Goal: Entertainment & Leisure: Consume media (video, audio)

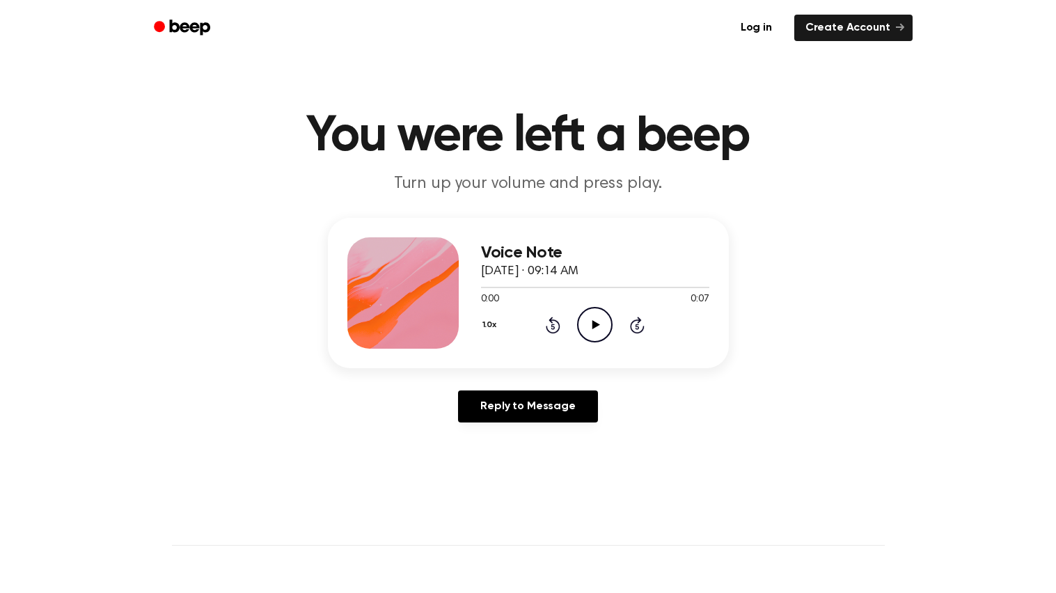
click at [596, 325] on icon at bounding box center [596, 324] width 8 height 9
click at [600, 319] on icon "Play Audio" at bounding box center [594, 324] width 35 height 35
click at [556, 319] on icon at bounding box center [553, 325] width 15 height 17
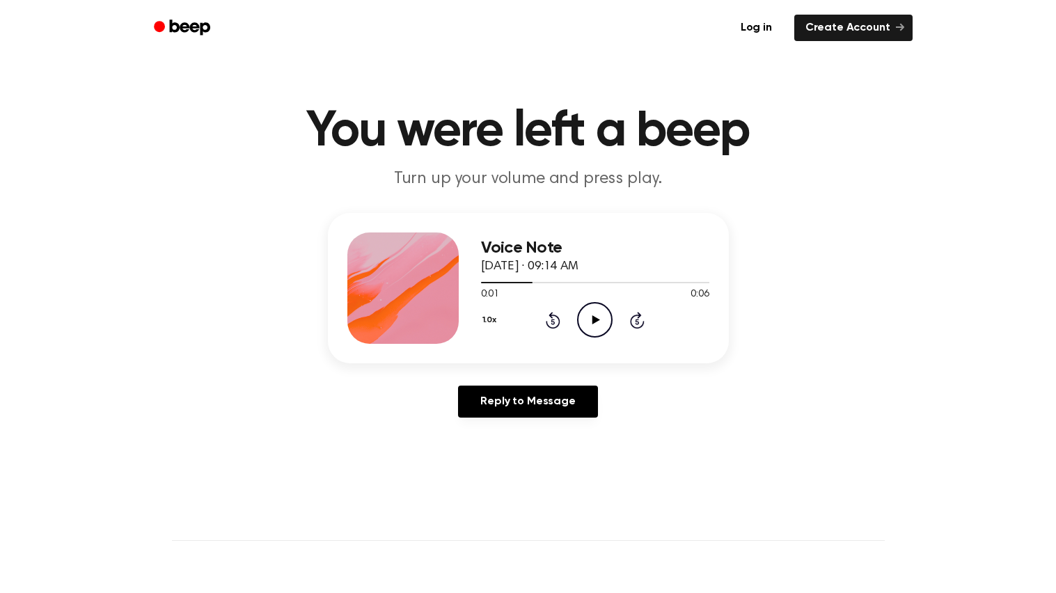
click at [537, 324] on div "1.0x Rewind 5 seconds Play Audio Skip 5 seconds" at bounding box center [595, 319] width 228 height 35
click at [553, 311] on icon "Rewind 5 seconds" at bounding box center [552, 320] width 15 height 18
click at [583, 331] on circle at bounding box center [595, 320] width 34 height 34
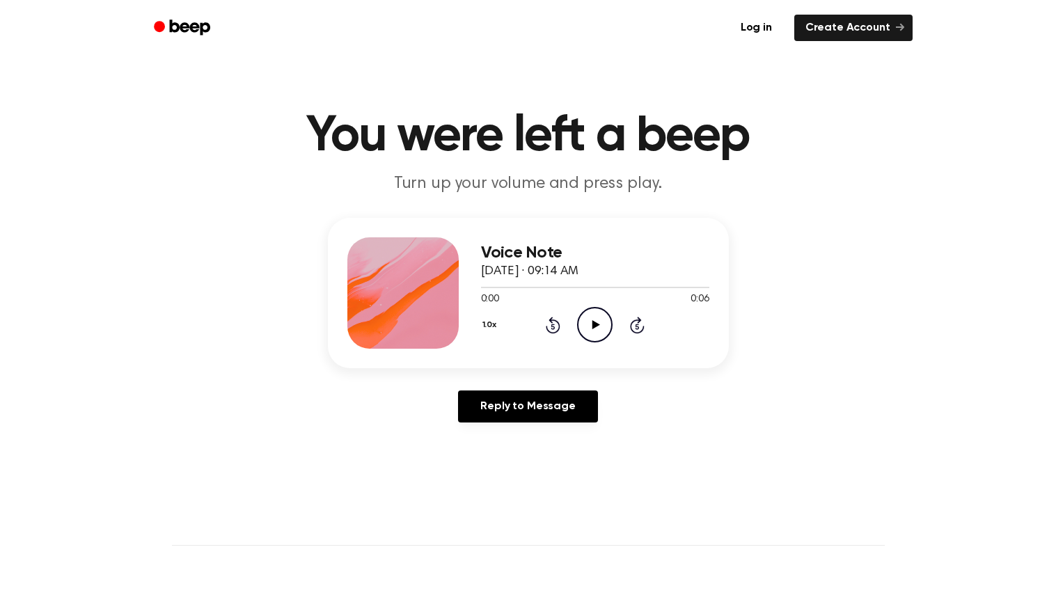
click at [606, 321] on icon "Play Audio" at bounding box center [594, 324] width 35 height 35
click at [602, 333] on icon "Play Audio" at bounding box center [594, 324] width 35 height 35
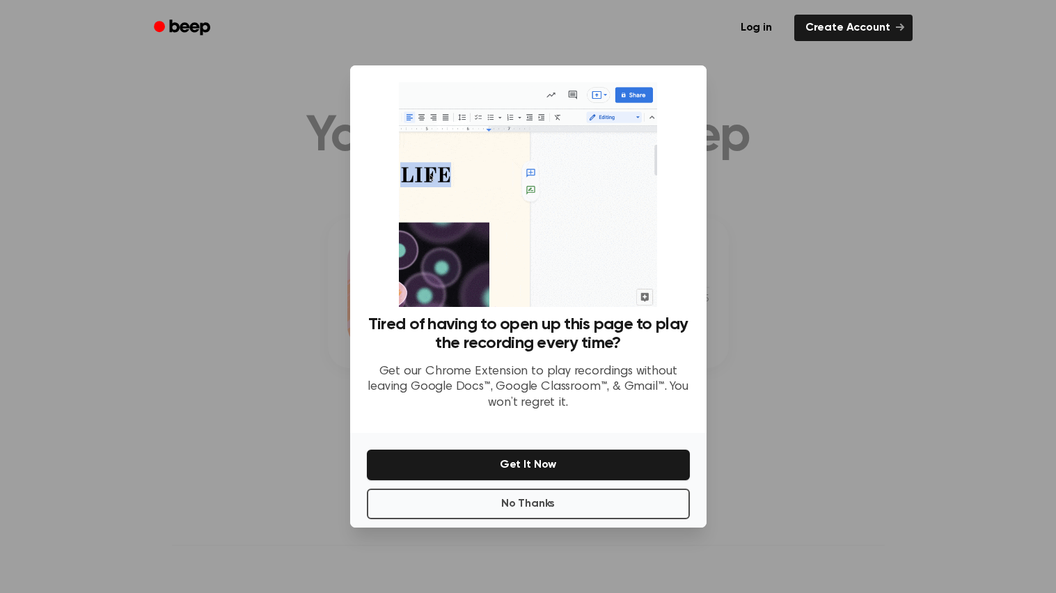
click at [766, 170] on div at bounding box center [528, 296] width 1056 height 593
click at [773, 193] on div at bounding box center [528, 296] width 1056 height 593
click at [632, 497] on button "No Thanks" at bounding box center [528, 504] width 323 height 31
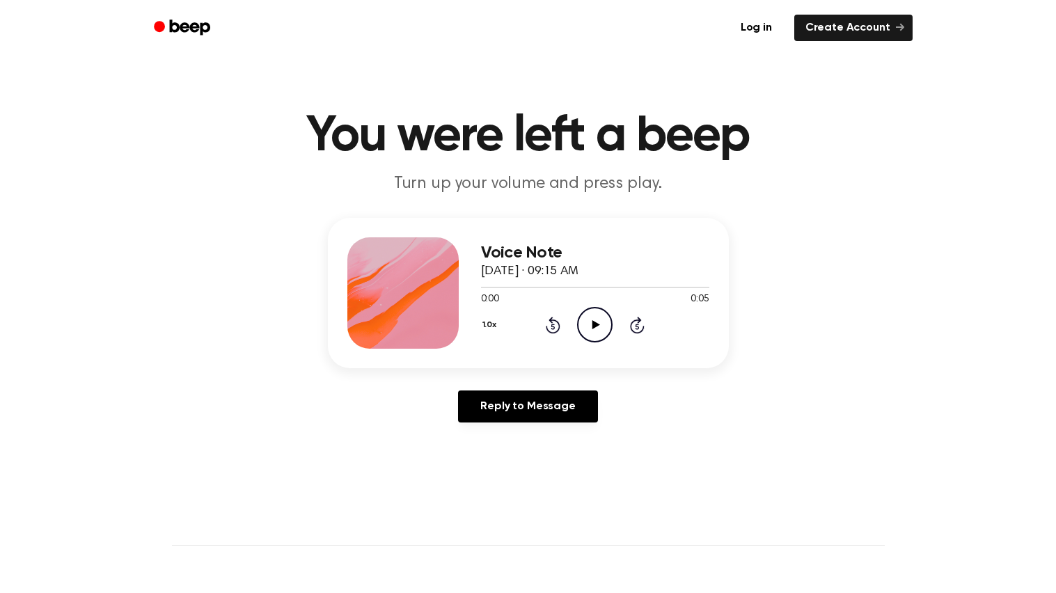
click at [598, 319] on icon "Play Audio" at bounding box center [594, 324] width 35 height 35
click at [594, 333] on icon "Play Audio" at bounding box center [594, 324] width 35 height 35
click at [592, 319] on icon "Play Audio" at bounding box center [594, 324] width 35 height 35
click at [590, 330] on icon "Play Audio" at bounding box center [594, 324] width 35 height 35
click at [591, 327] on icon "Play Audio" at bounding box center [594, 324] width 35 height 35
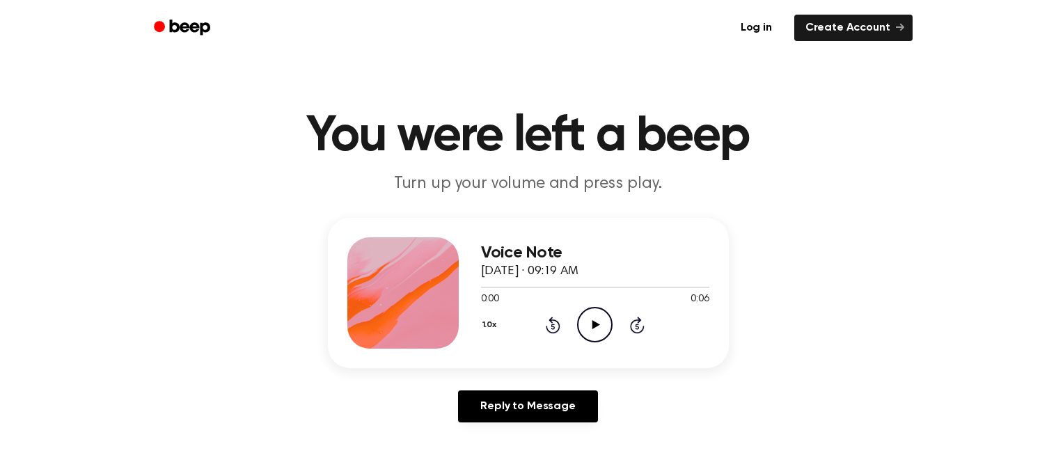
click at [603, 313] on icon "Play Audio" at bounding box center [594, 324] width 35 height 35
click at [599, 327] on icon "Play Audio" at bounding box center [594, 324] width 35 height 35
click at [591, 335] on icon "Play Audio" at bounding box center [594, 324] width 35 height 35
click at [594, 318] on icon "Play Audio" at bounding box center [594, 324] width 35 height 35
click at [40, 371] on div "Voice Note [DATE] · 09:20 AM 0:00 0:05 Your browser does not support the [objec…" at bounding box center [528, 326] width 1023 height 216
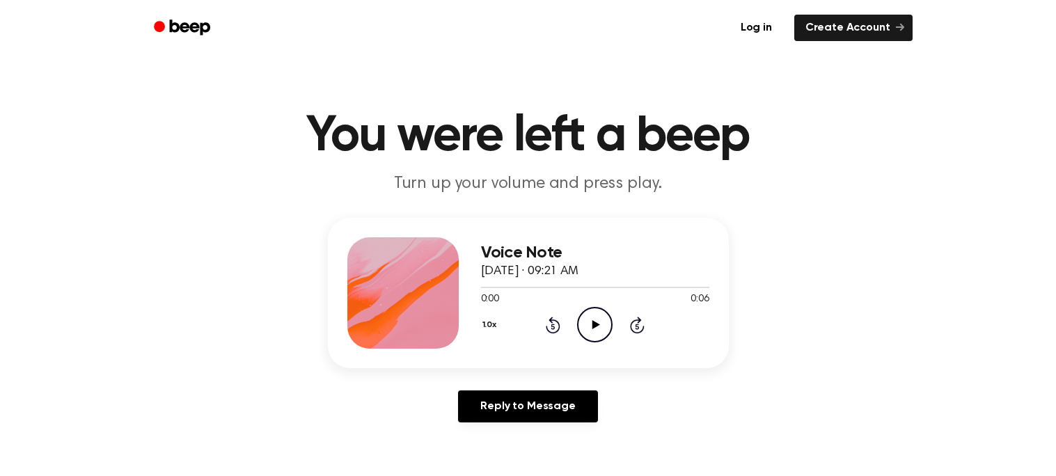
click at [596, 330] on icon "Play Audio" at bounding box center [594, 324] width 35 height 35
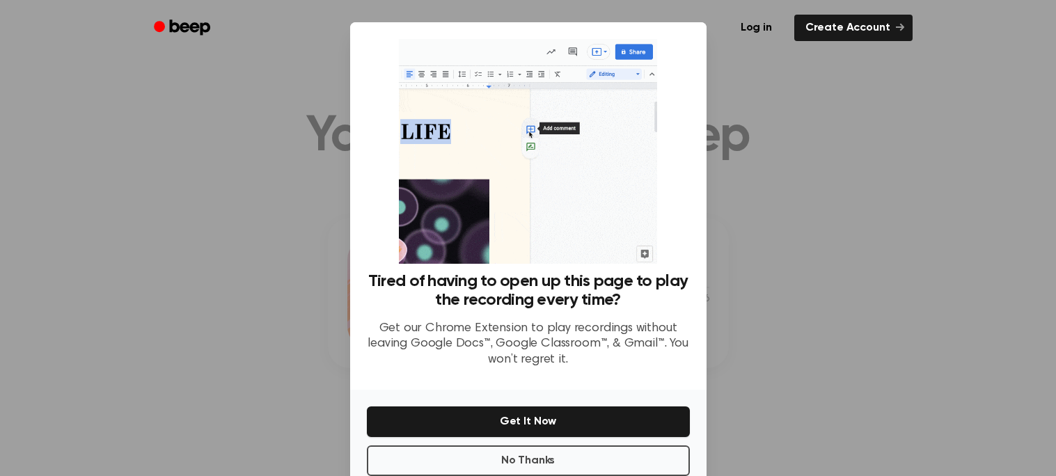
click at [792, 130] on div at bounding box center [528, 238] width 1056 height 476
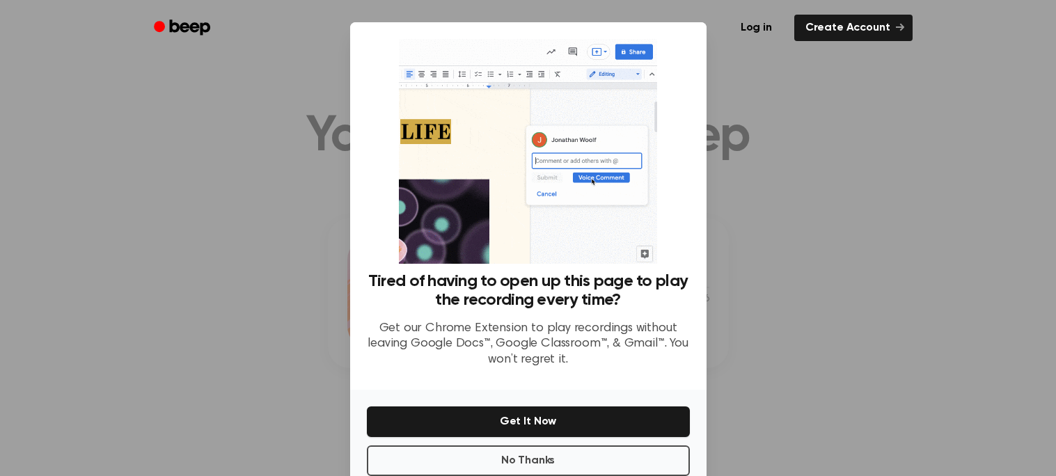
click at [807, 182] on div at bounding box center [528, 238] width 1056 height 476
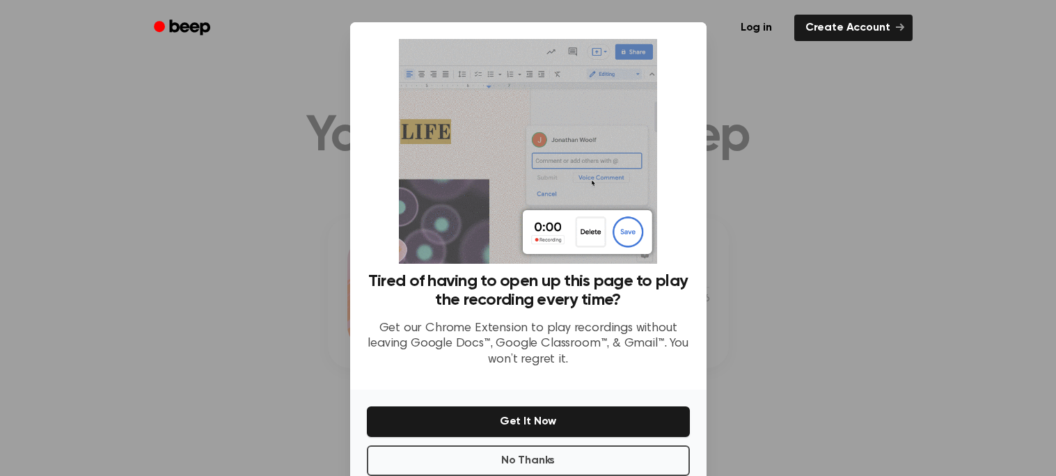
click at [814, 177] on div at bounding box center [528, 238] width 1056 height 476
click at [816, 173] on div at bounding box center [528, 238] width 1056 height 476
click at [814, 175] on div at bounding box center [528, 238] width 1056 height 476
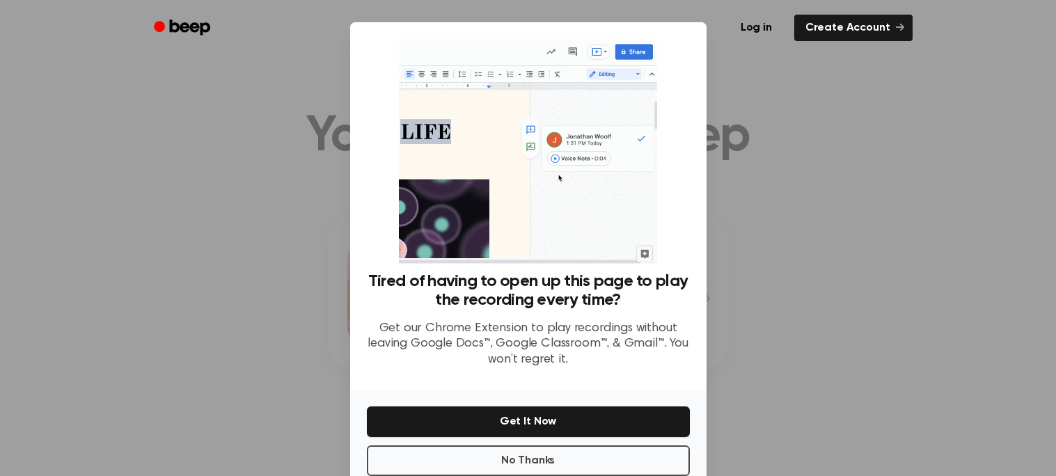
click at [807, 180] on div at bounding box center [528, 238] width 1056 height 476
click at [796, 184] on div at bounding box center [528, 238] width 1056 height 476
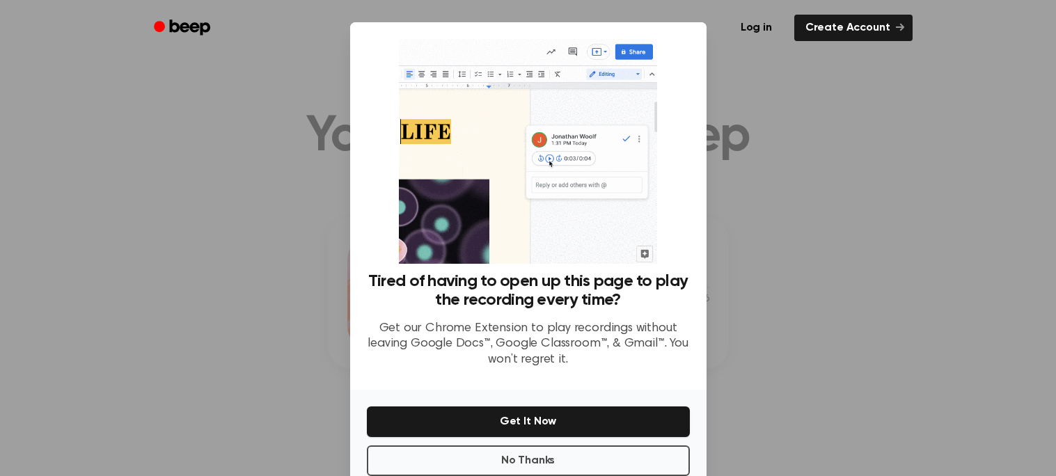
click at [757, 198] on div at bounding box center [528, 238] width 1056 height 476
click at [753, 202] on div at bounding box center [528, 238] width 1056 height 476
click at [764, 204] on div at bounding box center [528, 238] width 1056 height 476
click at [756, 219] on div at bounding box center [528, 238] width 1056 height 476
click at [758, 227] on div at bounding box center [528, 238] width 1056 height 476
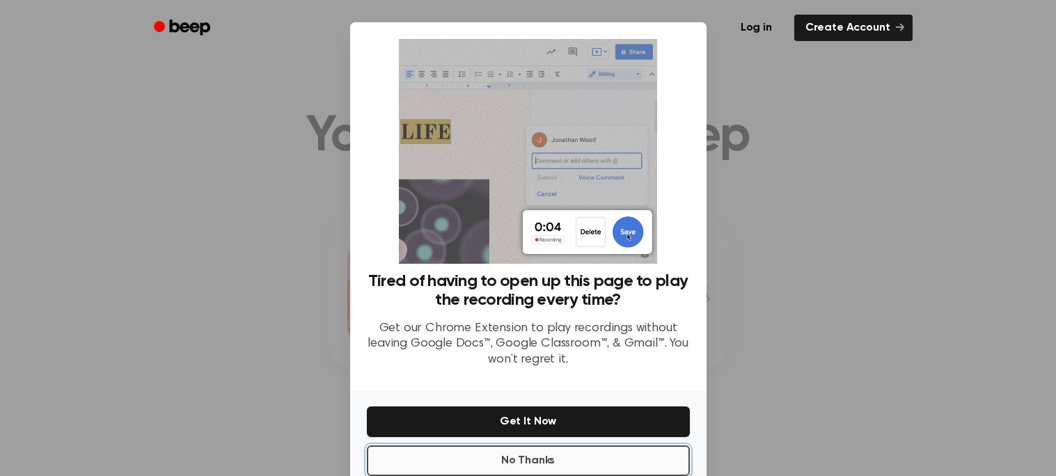
click at [598, 468] on button "No Thanks" at bounding box center [528, 460] width 323 height 31
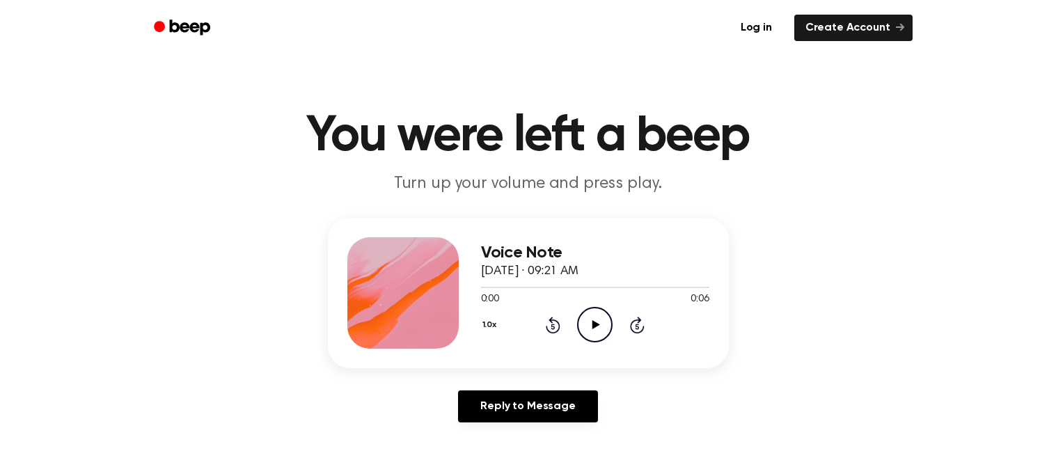
click at [592, 330] on icon "Play Audio" at bounding box center [594, 324] width 35 height 35
click at [587, 327] on icon "Play Audio" at bounding box center [594, 324] width 35 height 35
click at [487, 316] on button "1.0x" at bounding box center [491, 325] width 21 height 24
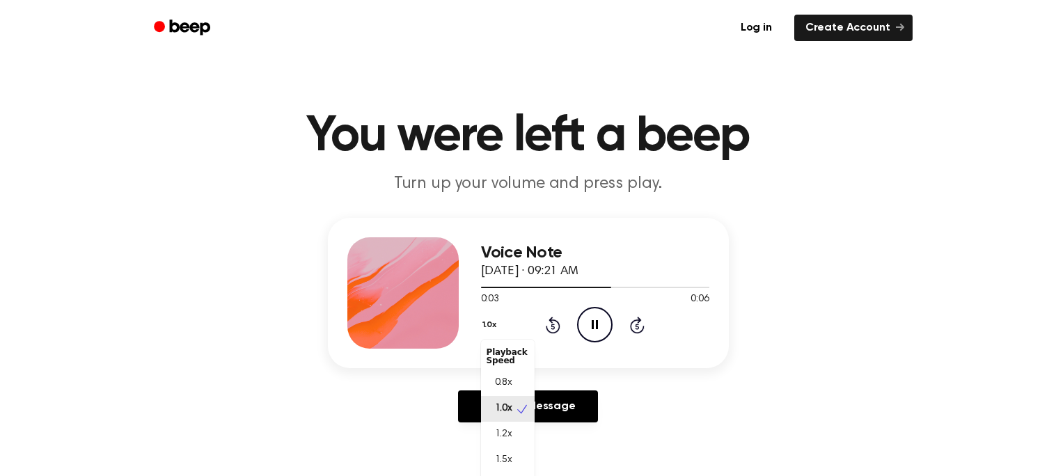
click at [500, 376] on span "0.8x" at bounding box center [503, 383] width 17 height 15
click at [590, 319] on icon "Play Audio" at bounding box center [594, 324] width 35 height 35
